Goal: Task Accomplishment & Management: Use online tool/utility

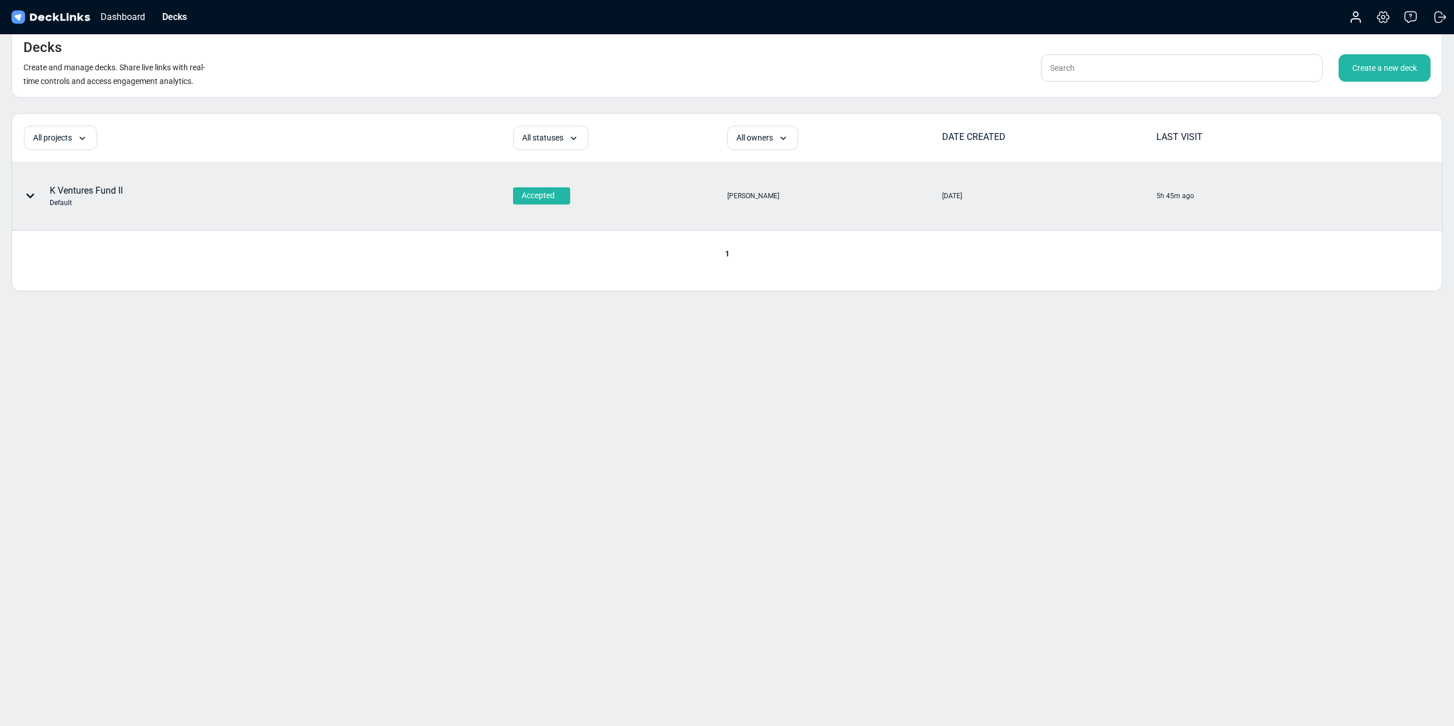
click at [210, 182] on div "K Ventures Fund II Default" at bounding box center [200, 196] width 375 height 34
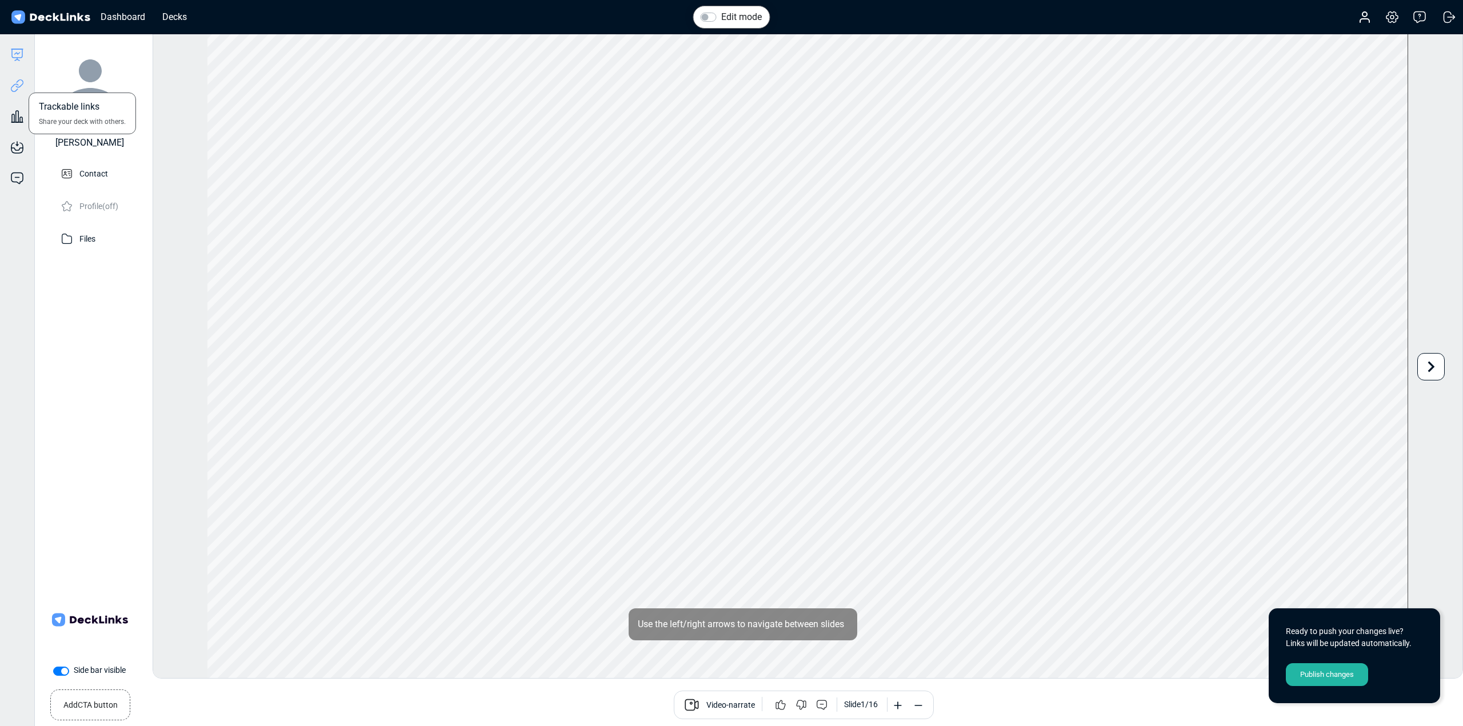
click at [13, 90] on icon at bounding box center [17, 86] width 14 height 14
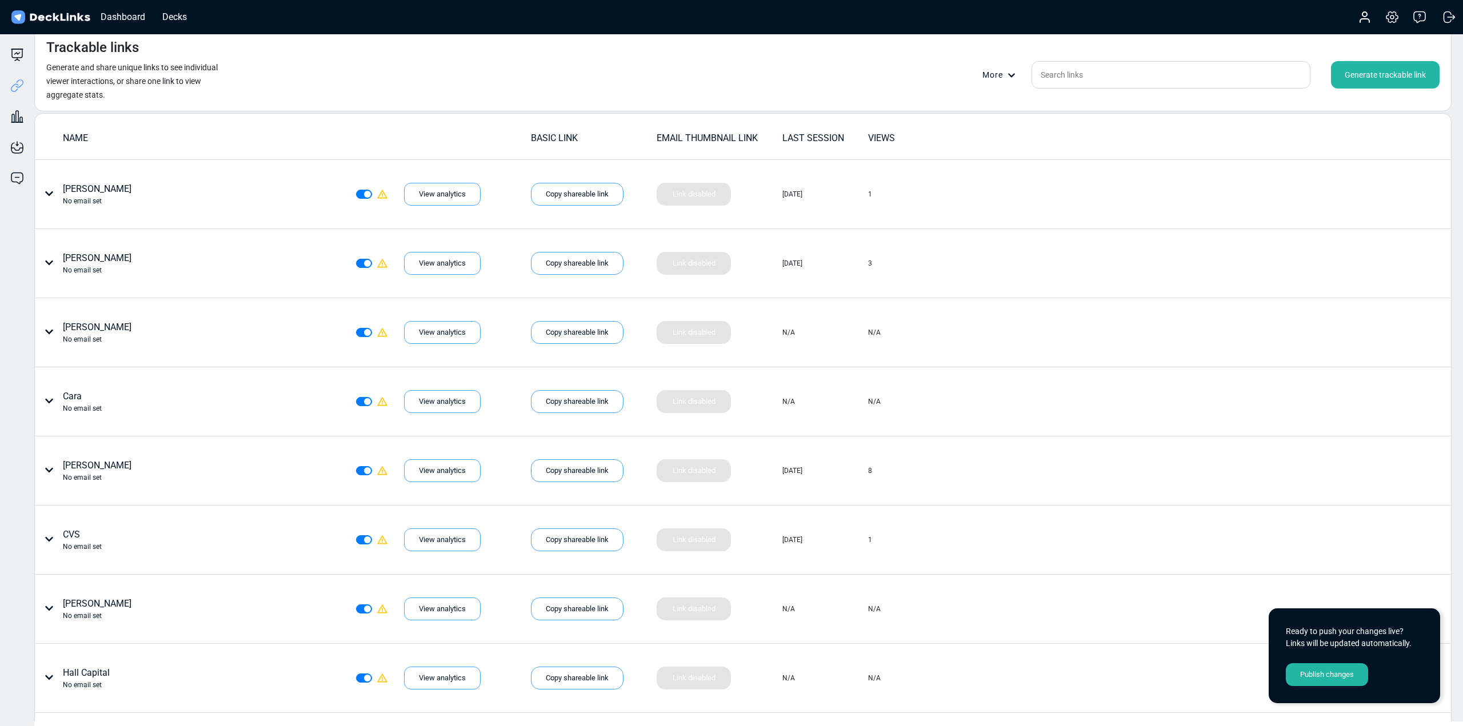
click at [1397, 75] on div "Generate trackable link" at bounding box center [1385, 74] width 109 height 27
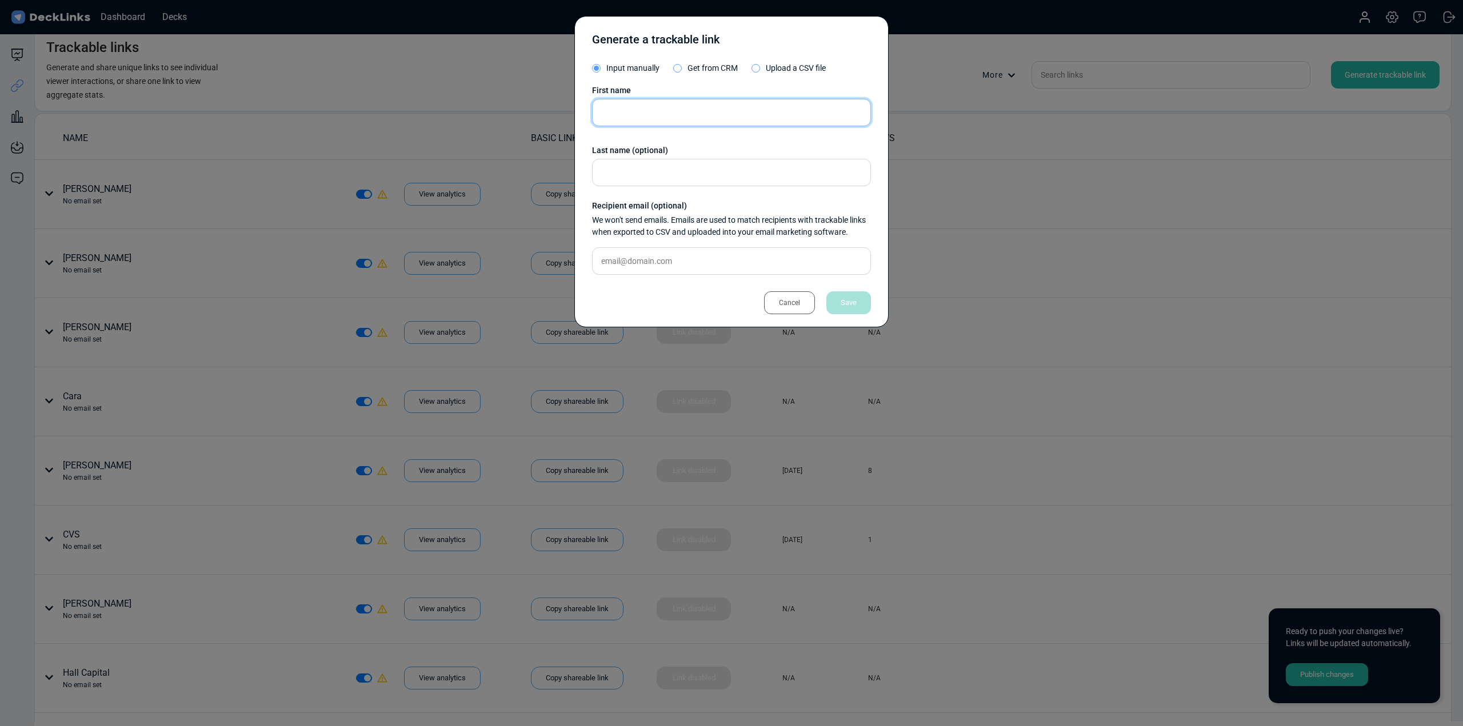
click at [673, 105] on input "text" at bounding box center [731, 112] width 279 height 27
type input "[PERSON_NAME]"
click at [839, 297] on div "Save" at bounding box center [848, 302] width 45 height 23
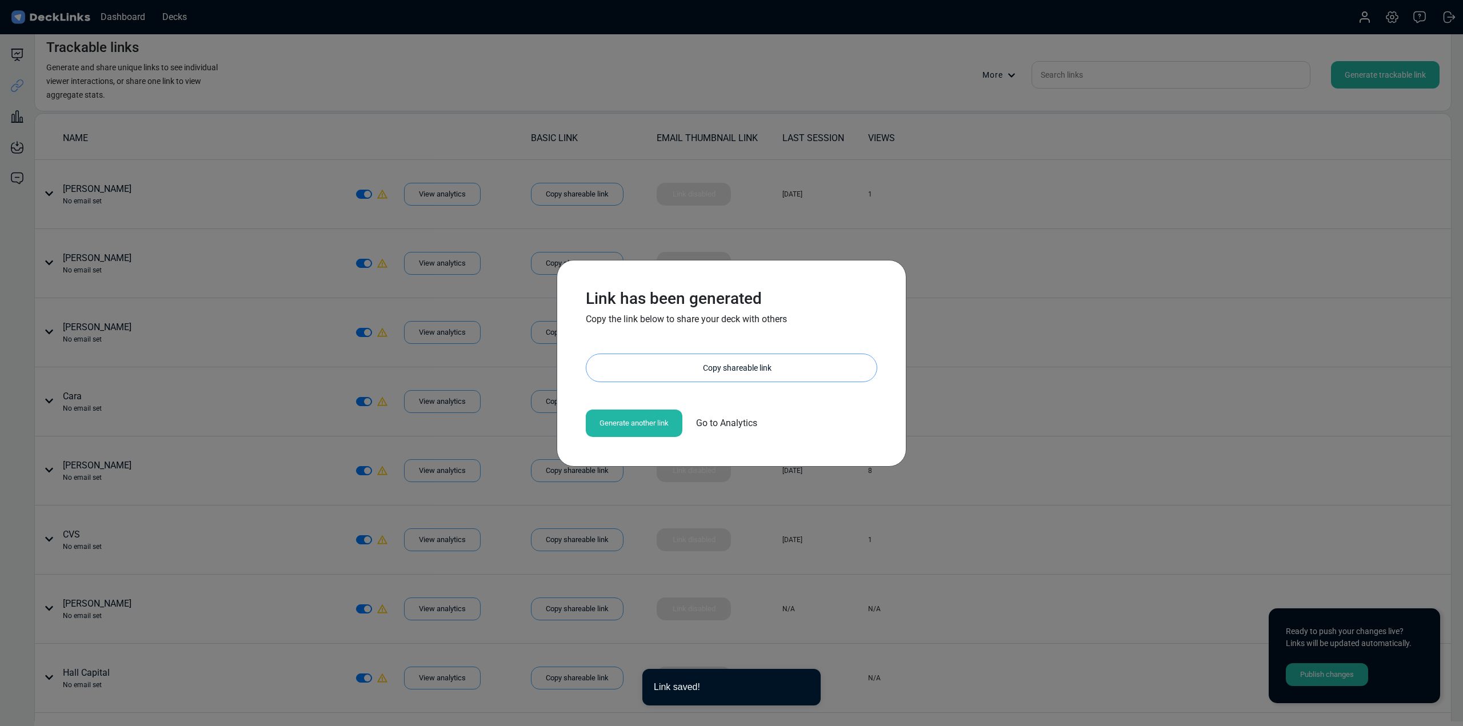
click at [778, 357] on div "Copy shareable link" at bounding box center [737, 367] width 279 height 27
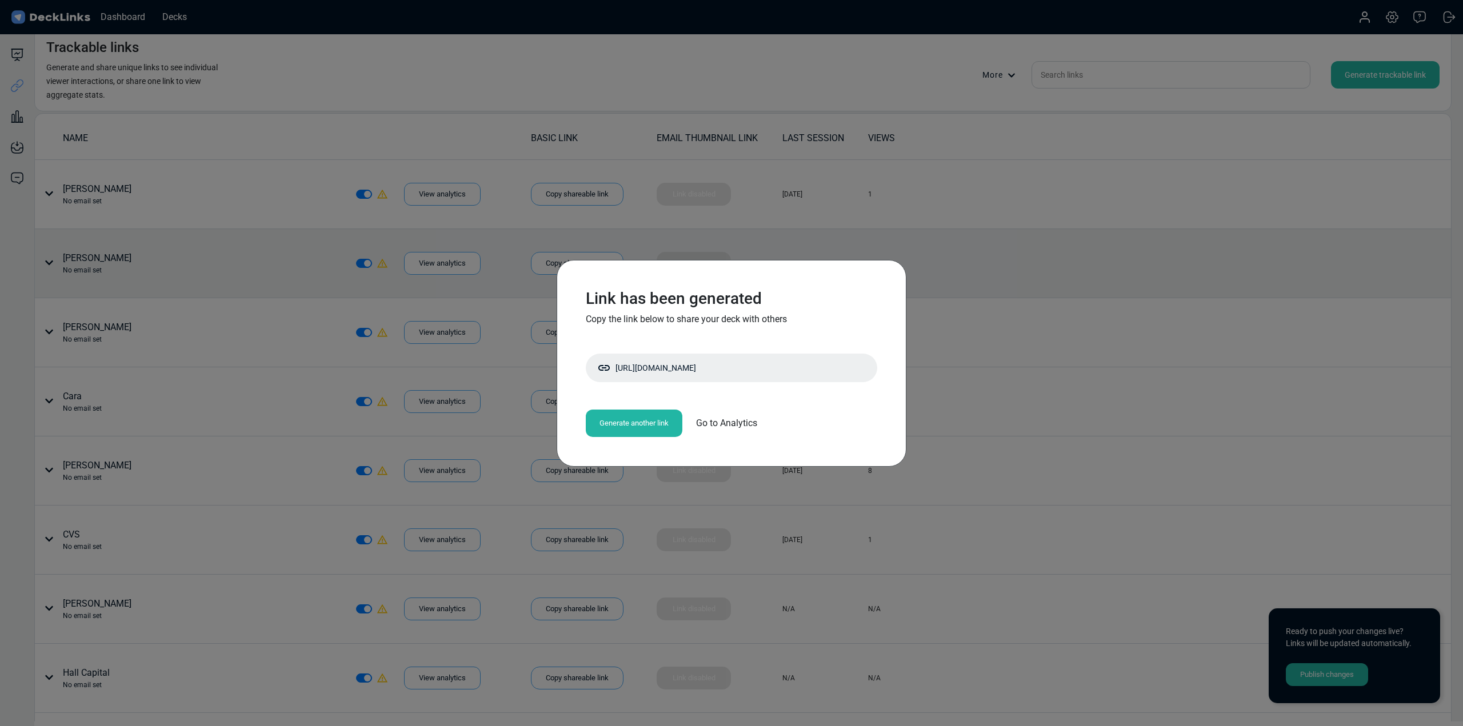
drag, startPoint x: 1129, startPoint y: 375, endPoint x: 1219, endPoint y: 287, distance: 126.1
click at [1135, 374] on div "Link has been generated Copy the link below to share your deck with others [URL…" at bounding box center [731, 363] width 1463 height 726
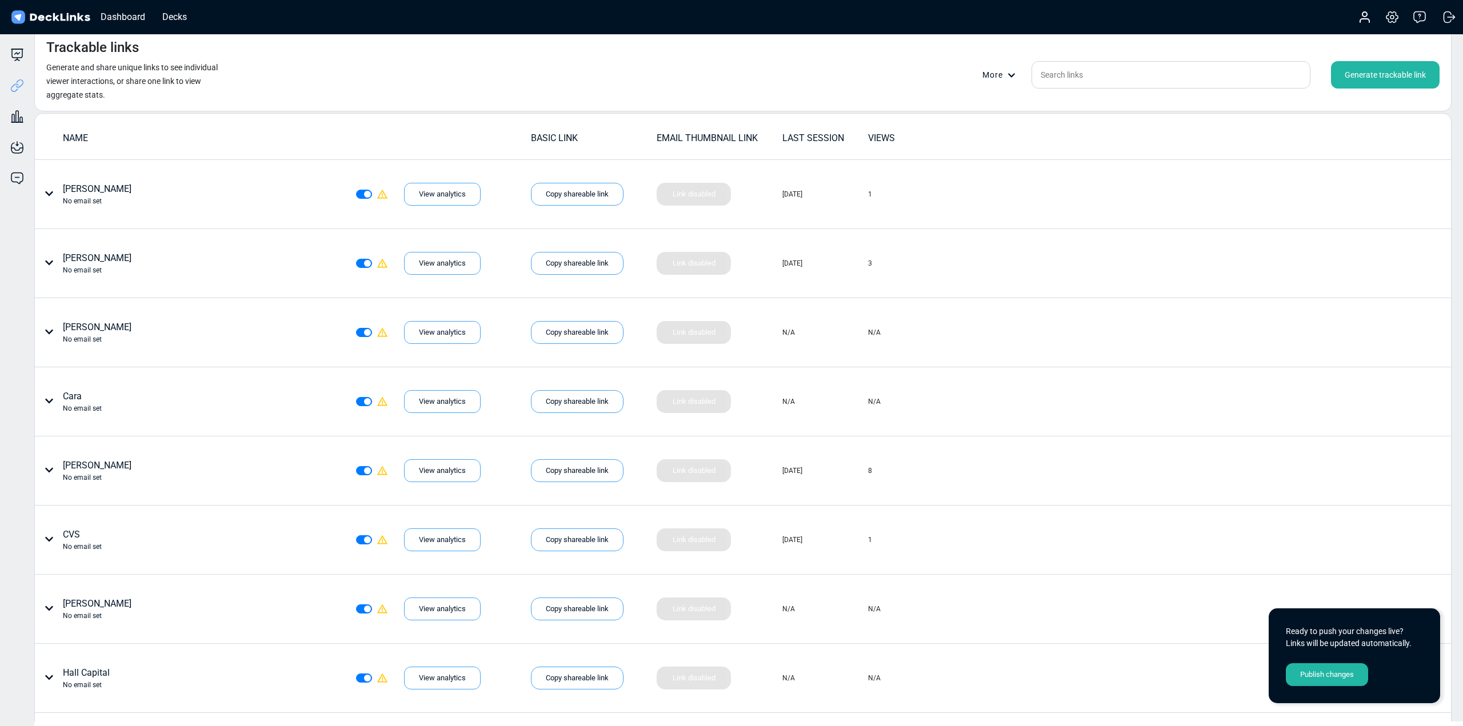
click at [1366, 78] on div "Generate trackable link" at bounding box center [1385, 74] width 109 height 27
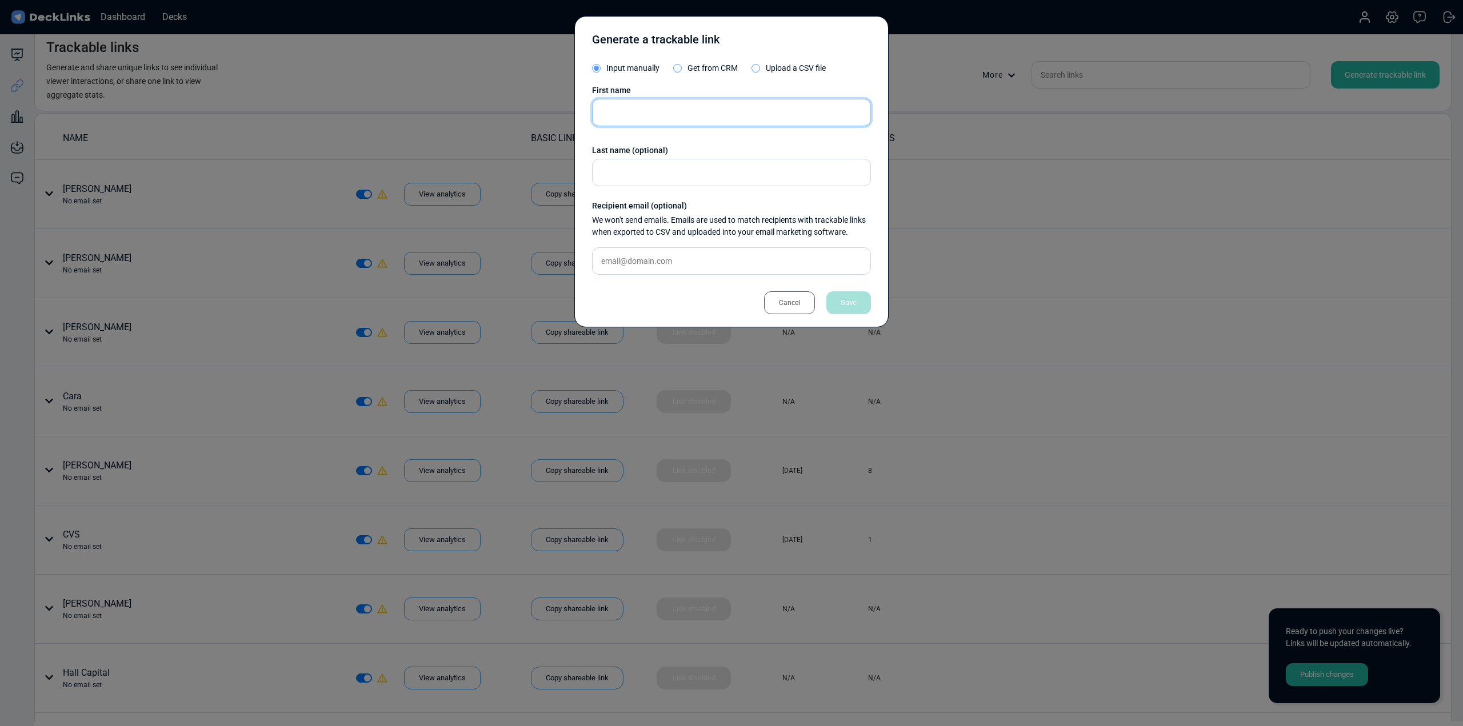
click at [684, 113] on input "text" at bounding box center [731, 112] width 279 height 27
type input "Tiger21"
click at [856, 304] on div "Save" at bounding box center [848, 302] width 45 height 23
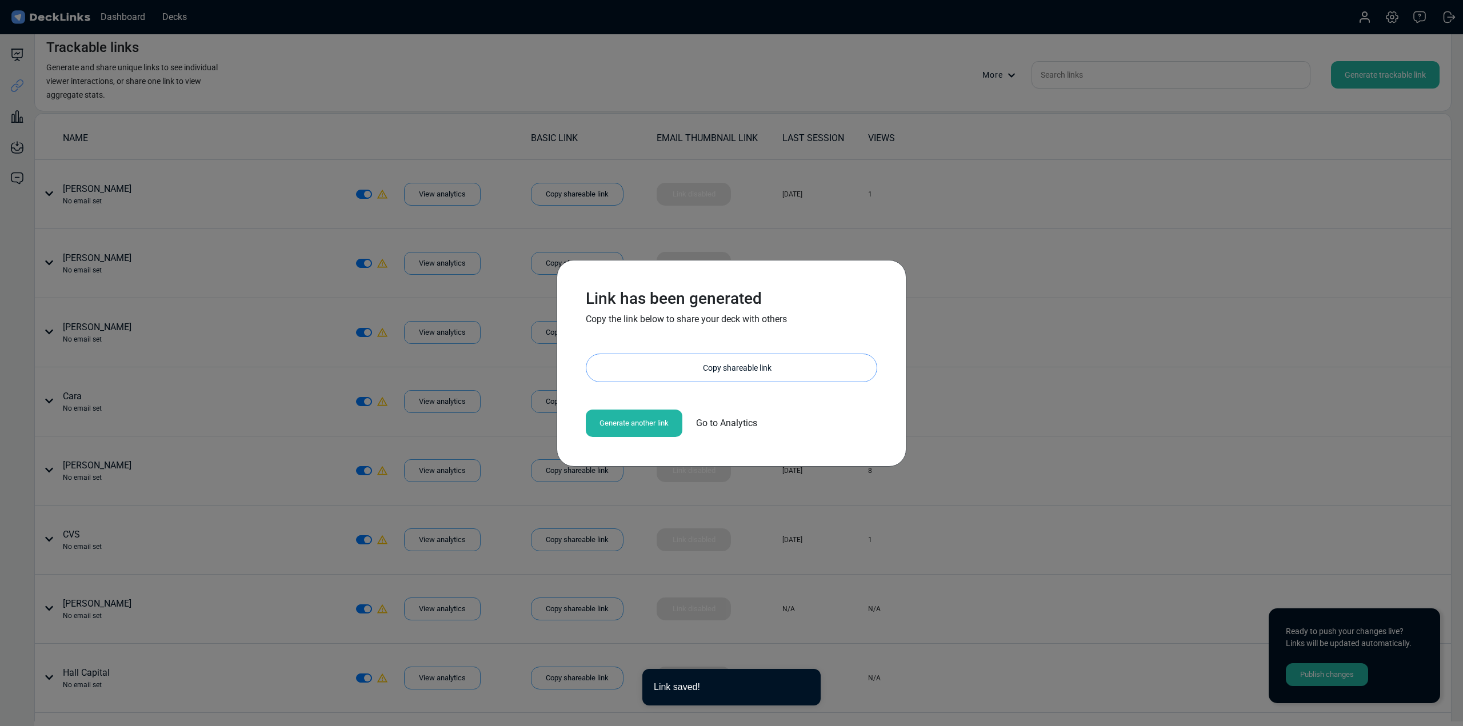
click at [731, 366] on div "Copy shareable link" at bounding box center [737, 367] width 279 height 27
